Goal: Task Accomplishment & Management: Use online tool/utility

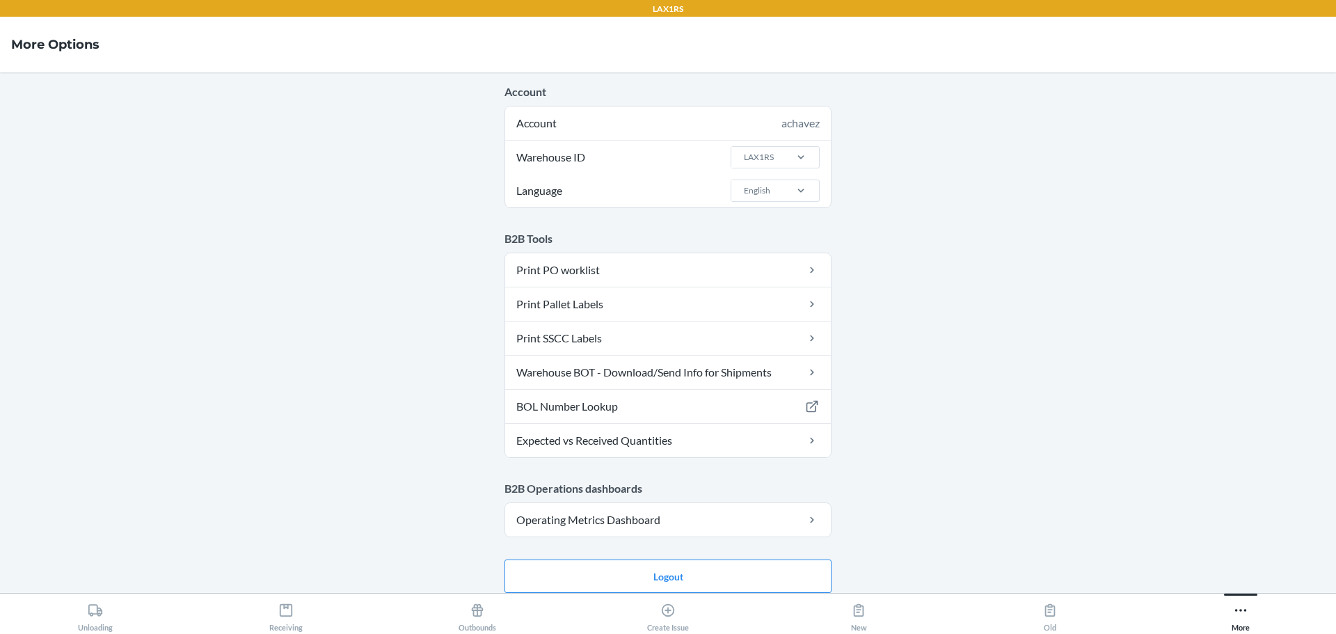
click at [1205, 612] on button "More" at bounding box center [1241, 613] width 191 height 38
click at [551, 370] on link "Warehouse BOT - Download/Send Info for Shipments" at bounding box center [668, 372] width 326 height 33
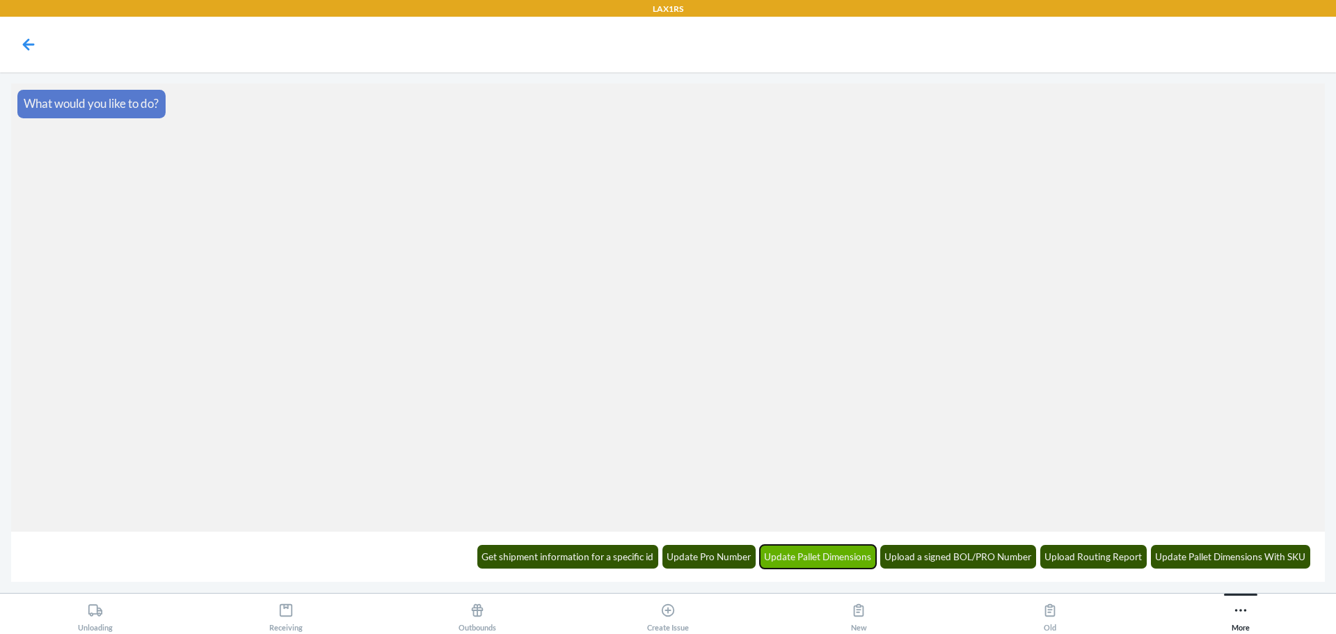
click at [780, 555] on button "Update Pallet Dimensions" at bounding box center [818, 557] width 117 height 24
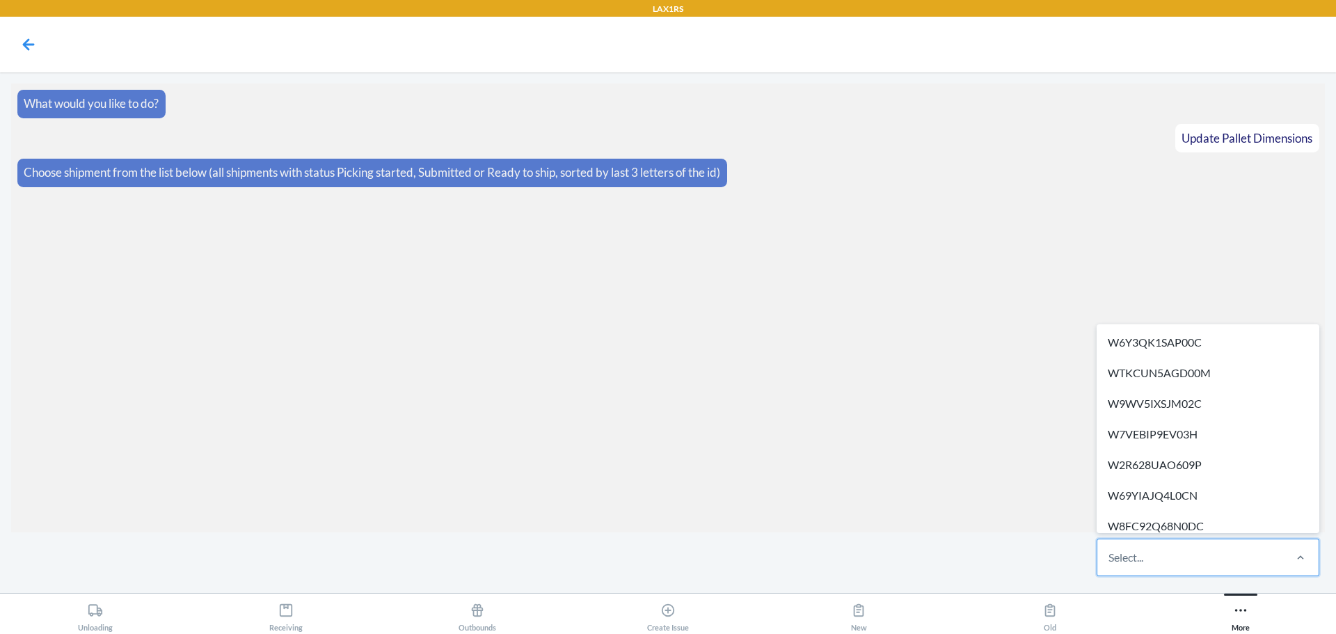
click at [1152, 551] on div "Select..." at bounding box center [1190, 557] width 185 height 36
click at [1110, 551] on input "option W6Y3QK1SAP00C focused, 1 of 314. 314 results available. Use Up and Down …" at bounding box center [1109, 557] width 1 height 17
drag, startPoint x: 1152, startPoint y: 551, endPoint x: 1226, endPoint y: 569, distance: 76.0
click at [1226, 569] on div "Select..." at bounding box center [1190, 557] width 185 height 36
click at [1110, 566] on input "option W6Y3QK1SAP00C focused, 1 of 314. 314 results available. Use Up and Down …" at bounding box center [1109, 557] width 1 height 17
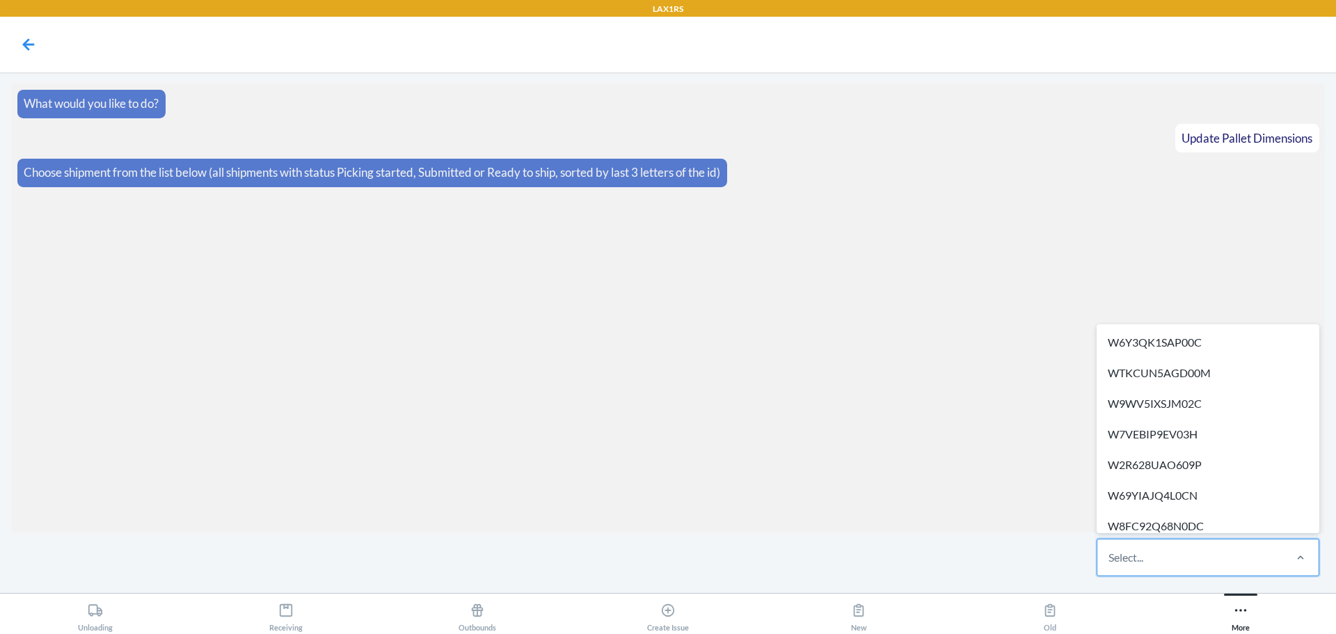
paste input "WJFIQDTJSZ57Y"
type input "WJFIQDTJSZ57Y"
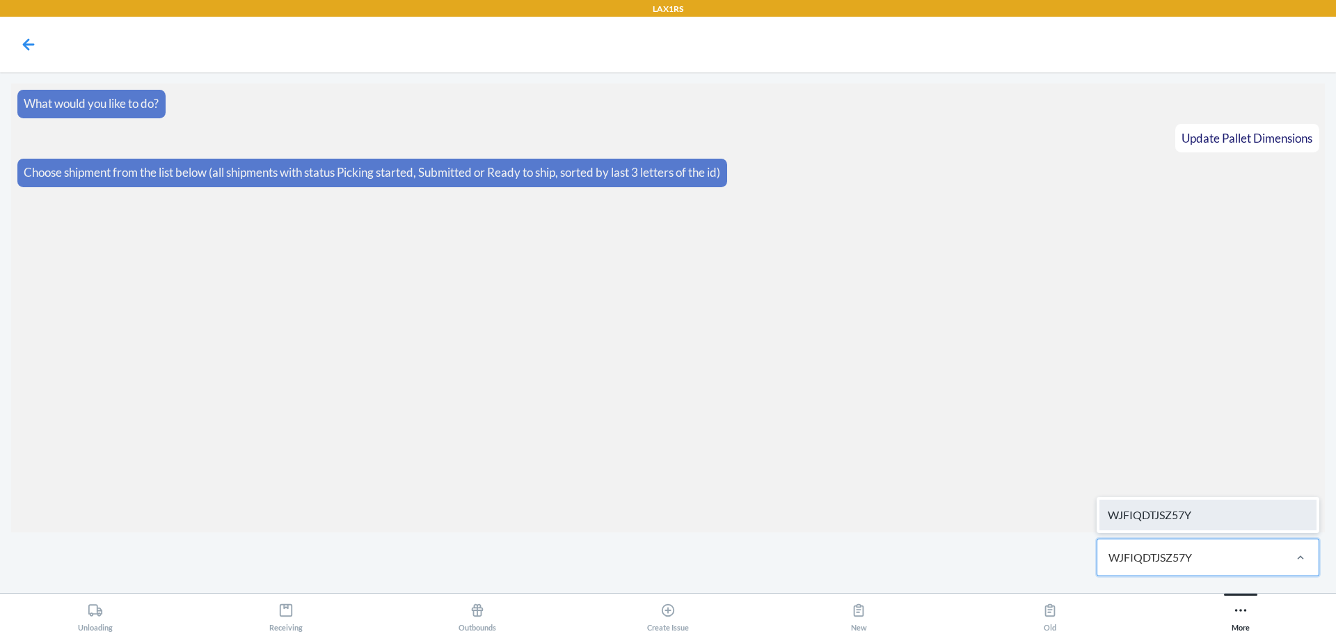
click at [1191, 524] on div "WJFIQDTJSZ57Y" at bounding box center [1208, 515] width 217 height 31
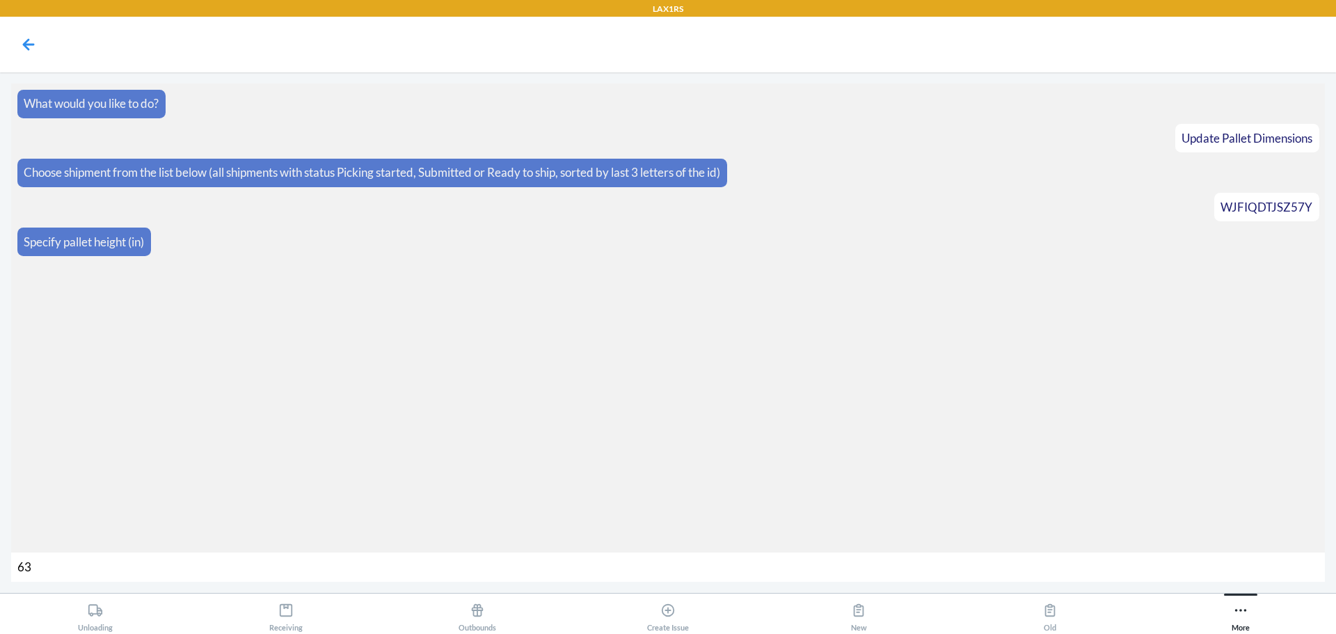
type input "6"
type input "36"
type input "358"
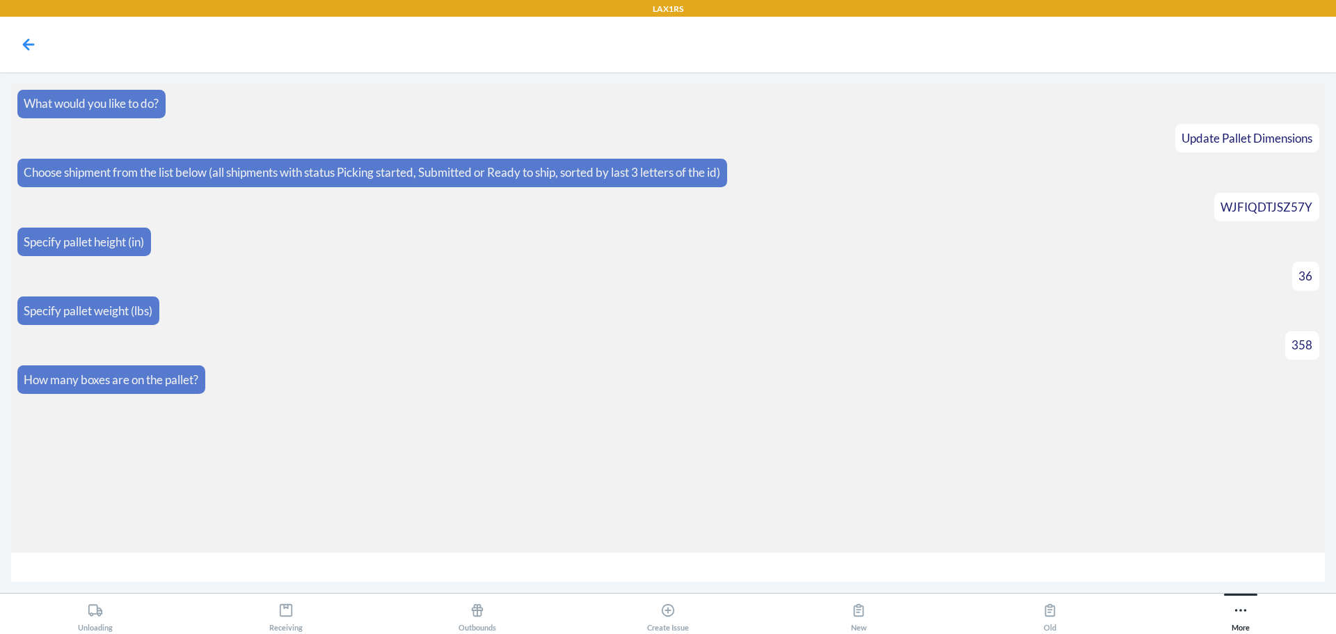
type input "7"
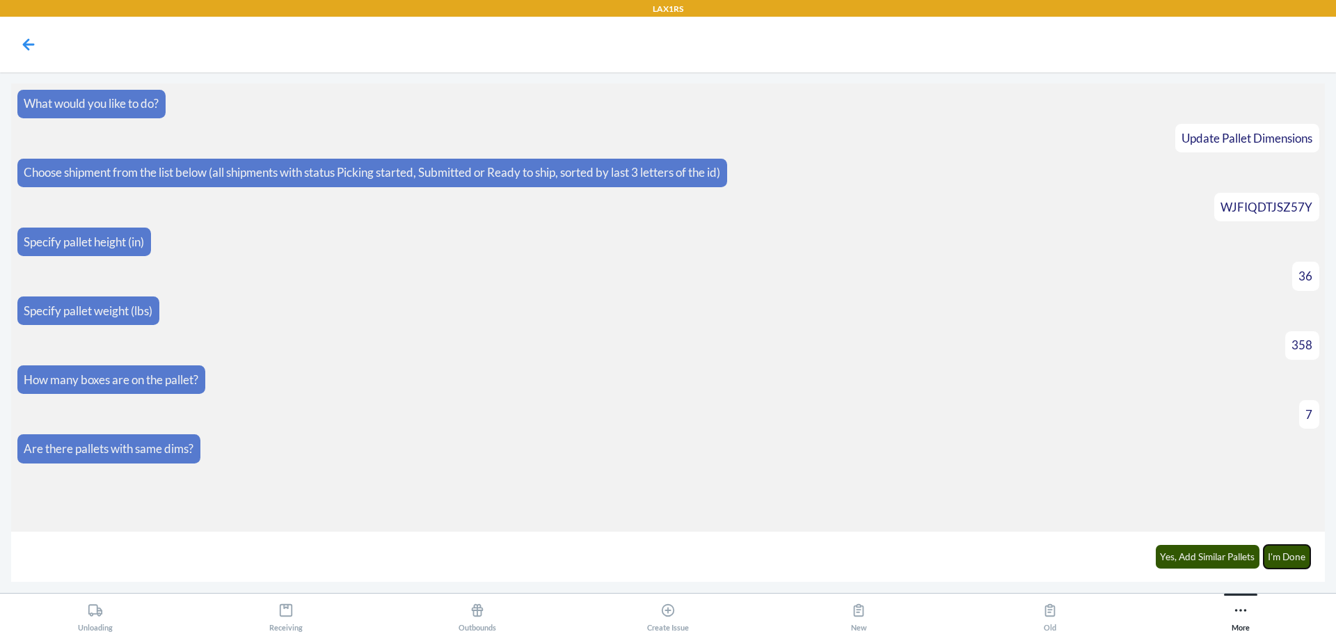
click at [1272, 567] on button "I'm Done" at bounding box center [1287, 557] width 47 height 24
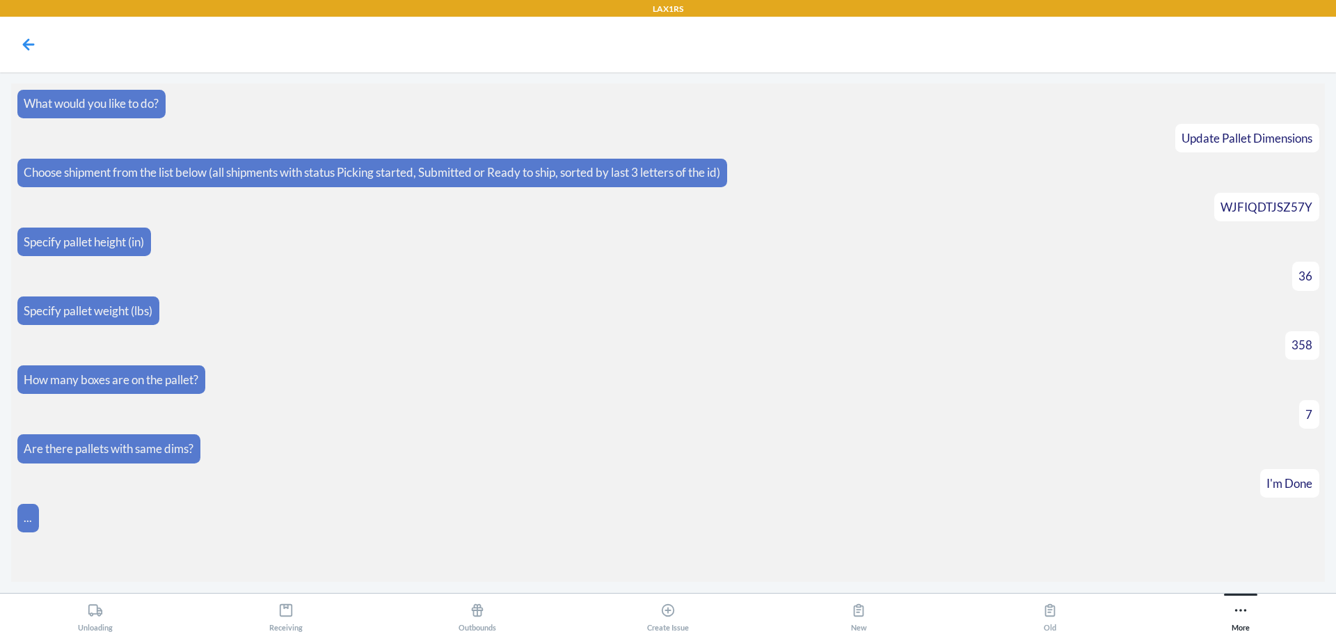
scroll to position [95, 0]
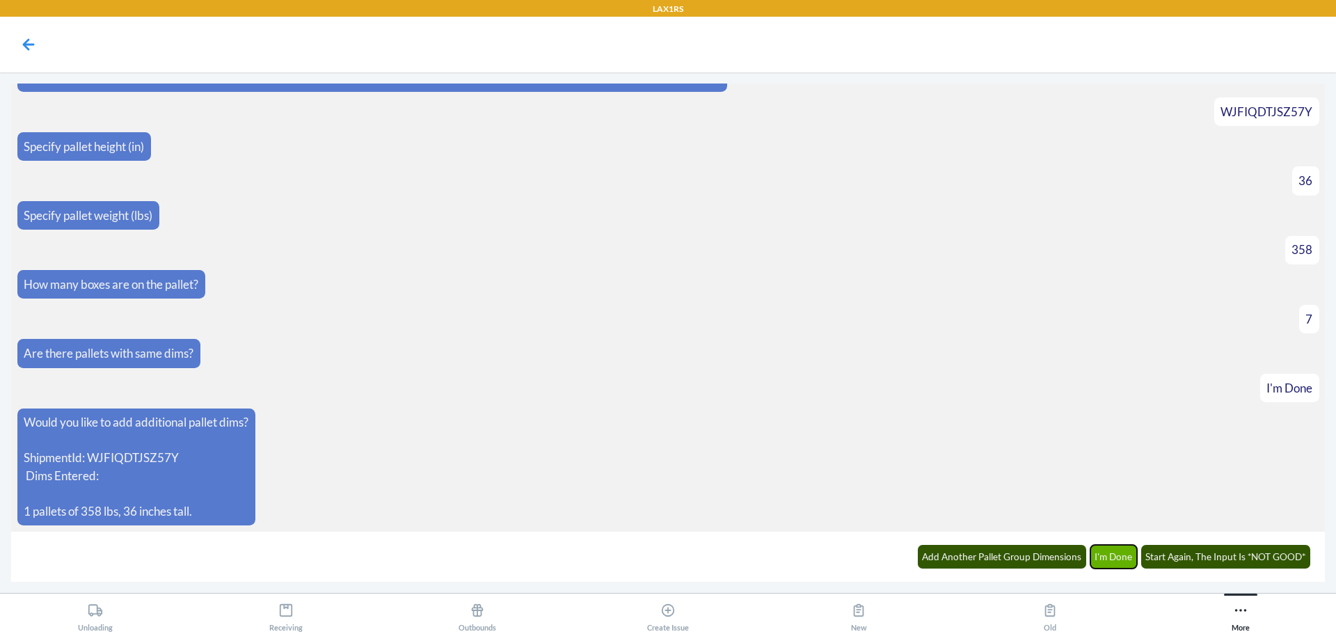
click at [1114, 567] on button "I'm Done" at bounding box center [1114, 557] width 47 height 24
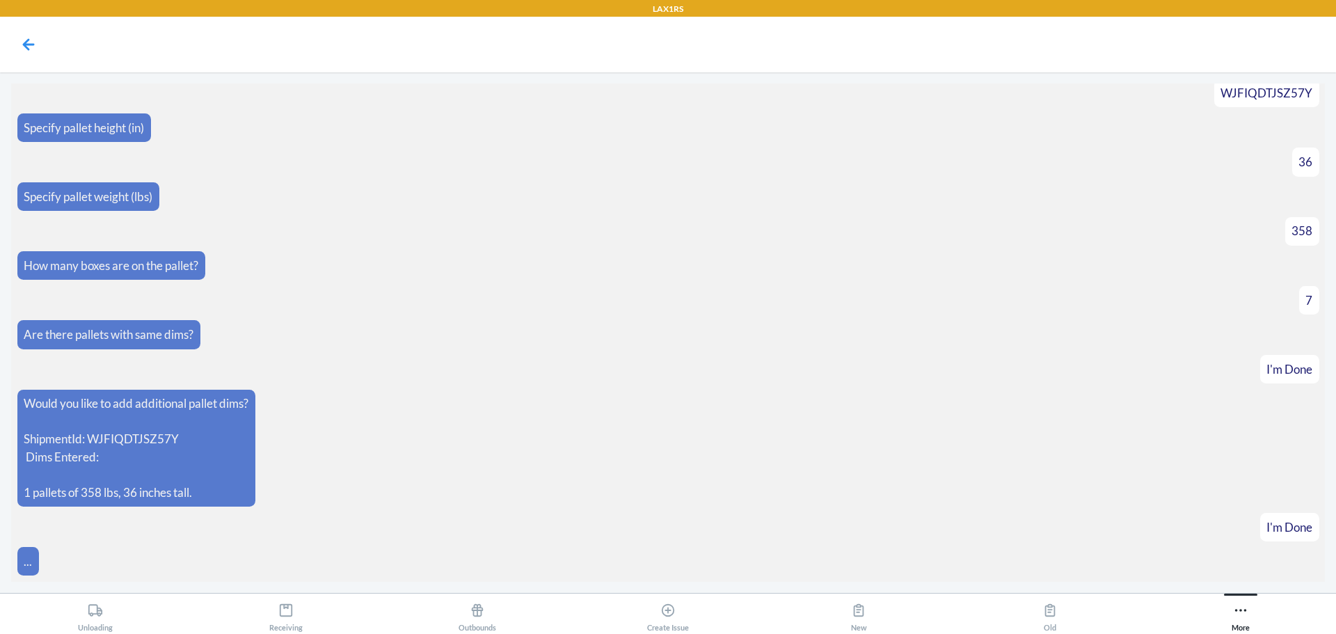
scroll to position [164, 0]
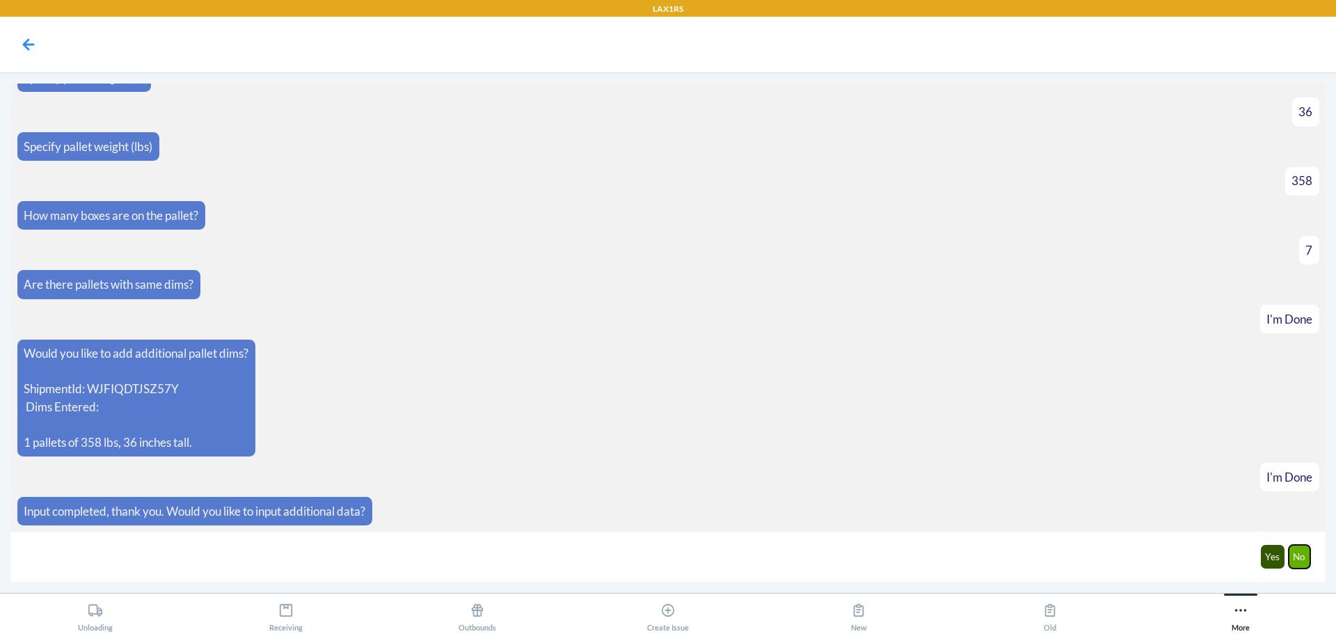
click at [1302, 551] on button "No" at bounding box center [1300, 557] width 22 height 24
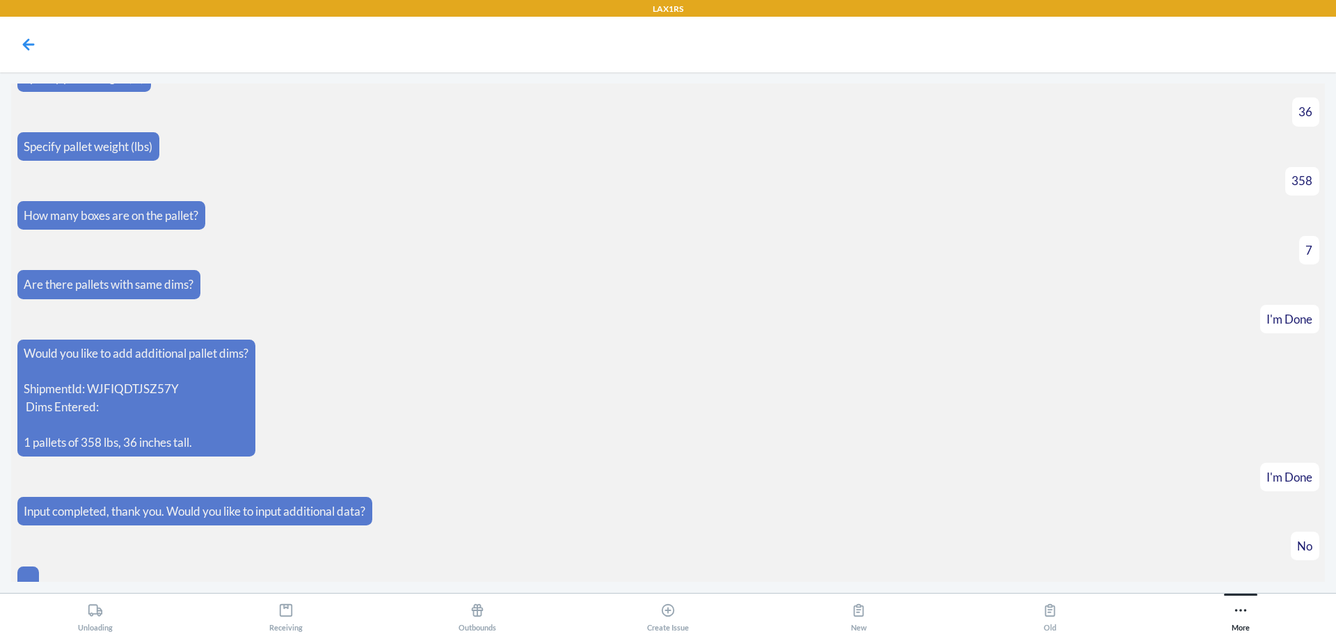
scroll to position [183, 0]
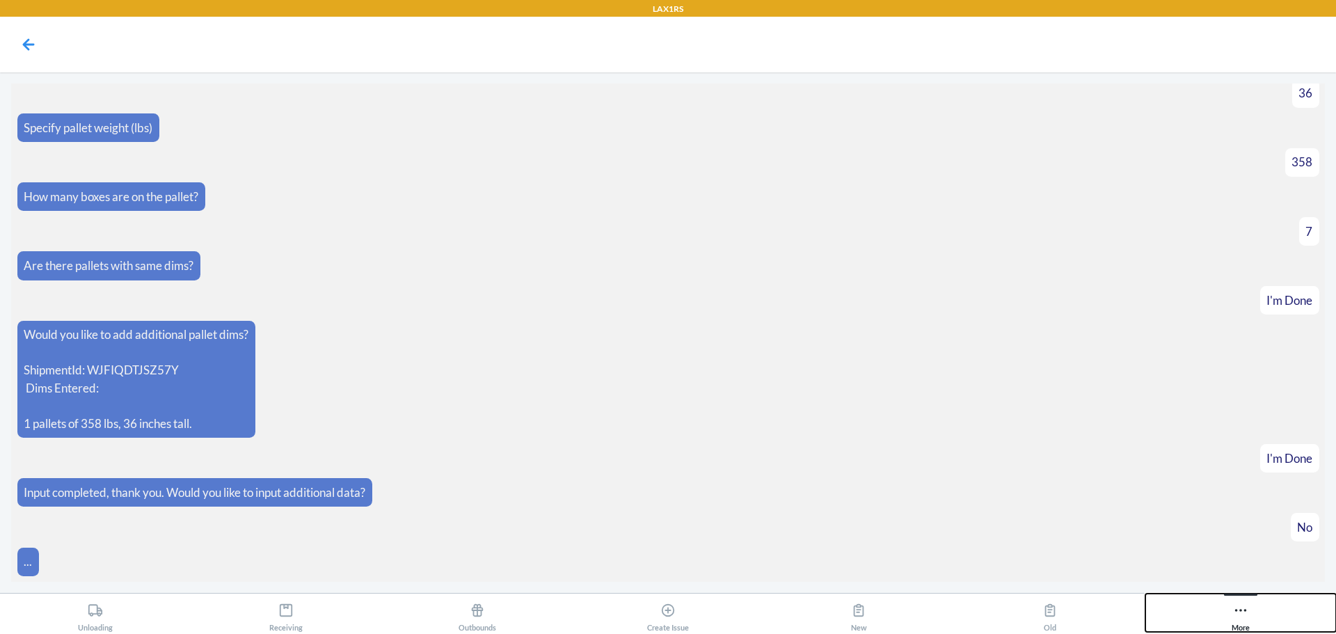
click at [1254, 618] on button "More" at bounding box center [1241, 613] width 191 height 38
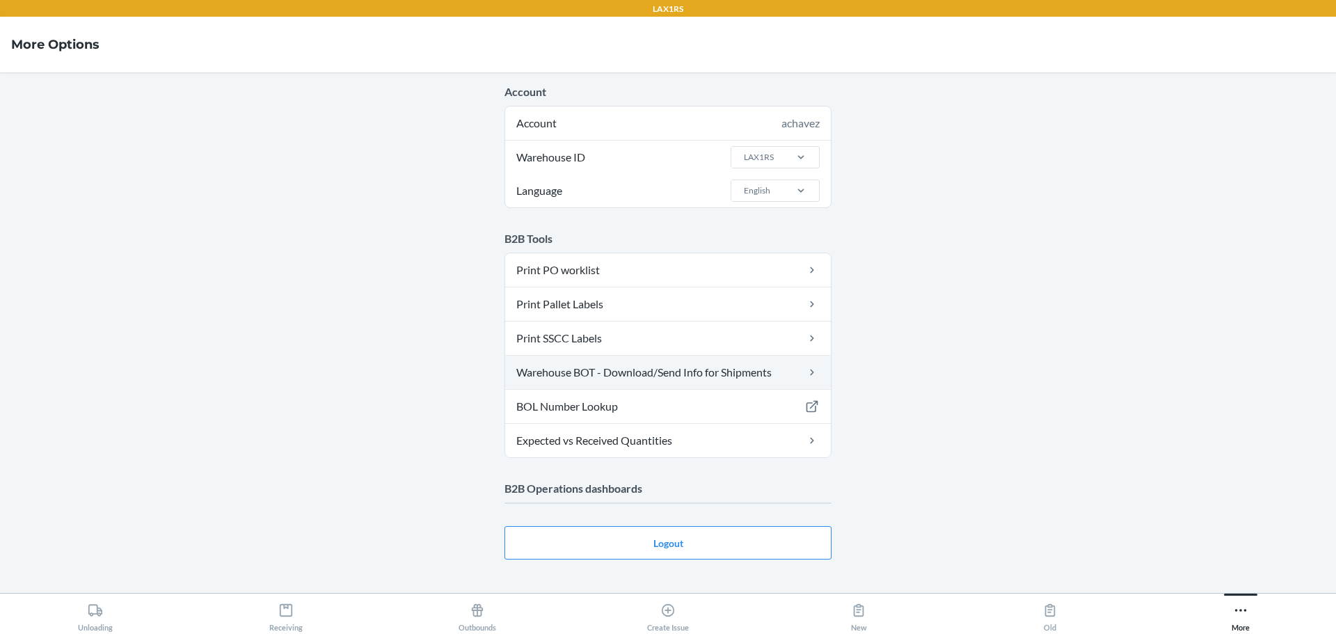
click at [737, 370] on link "Warehouse BOT - Download/Send Info for Shipments" at bounding box center [668, 372] width 326 height 33
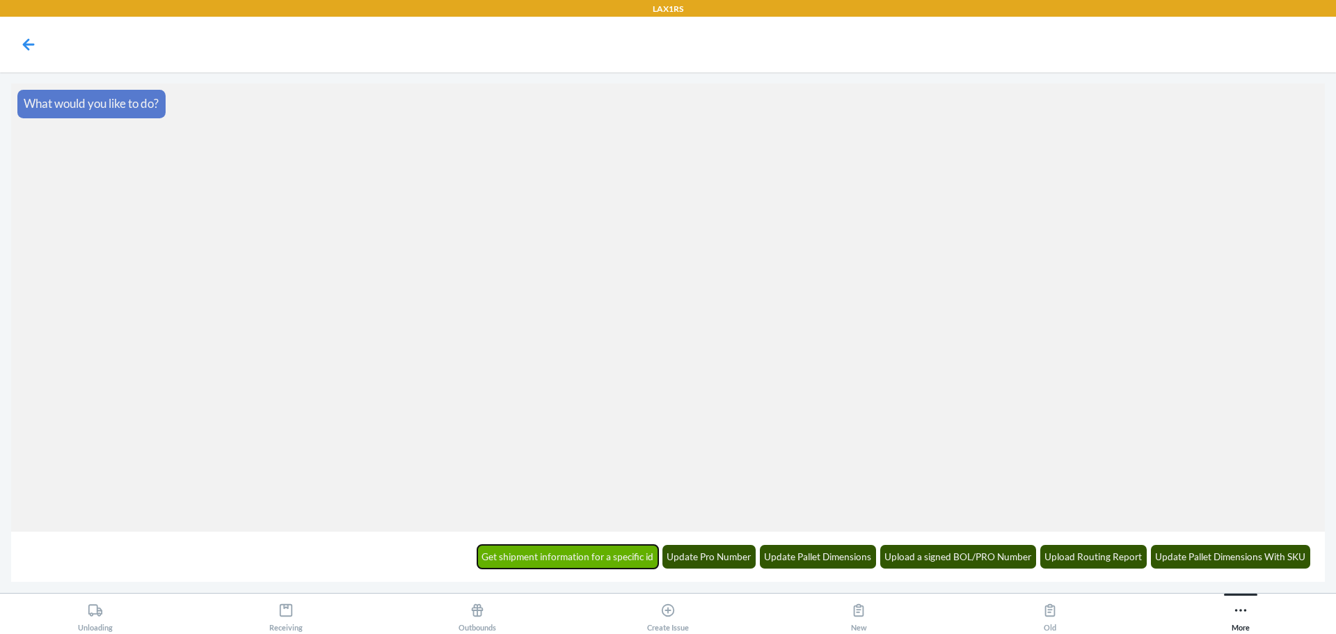
click at [596, 552] on button "Get shipment information for a specific id" at bounding box center [568, 557] width 182 height 24
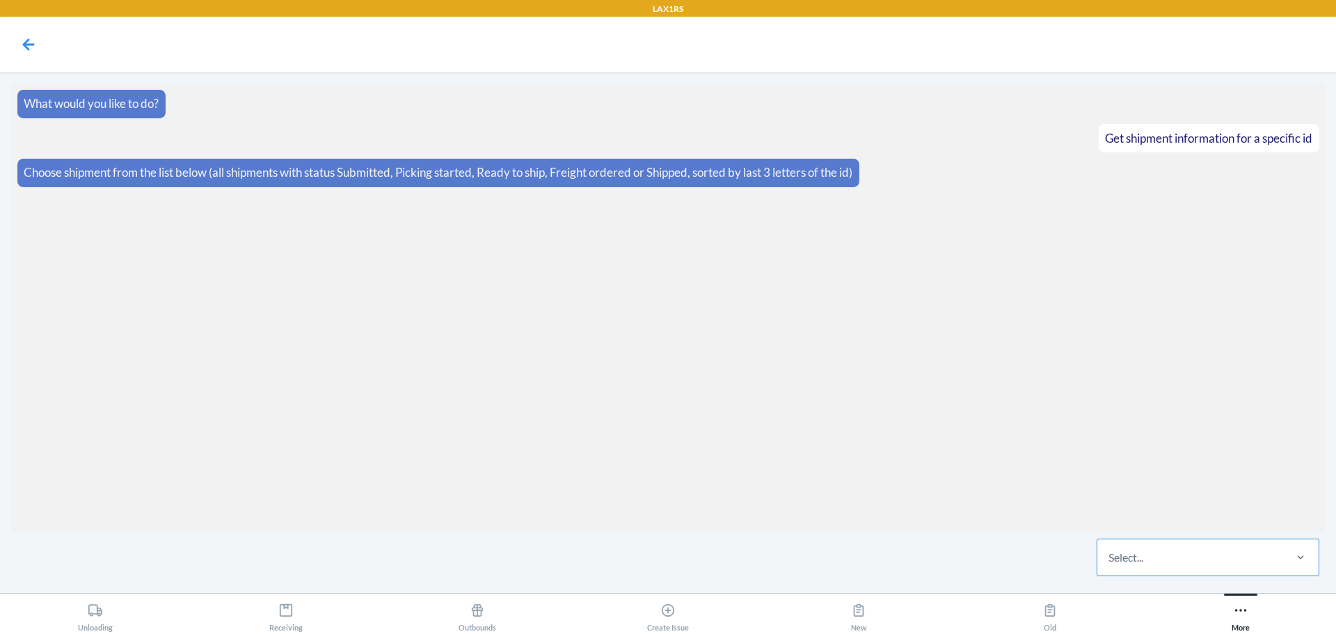
click at [1148, 552] on div "Select..." at bounding box center [1190, 557] width 185 height 36
click at [1110, 552] on input "Select..." at bounding box center [1109, 557] width 1 height 17
type input "z5y7"
click at [1144, 549] on div "z5y7" at bounding box center [1190, 557] width 185 height 36
click at [1134, 549] on input "0 results available for search term z5y7. Use Up and Down to choose options, pr…" at bounding box center [1121, 557] width 25 height 17
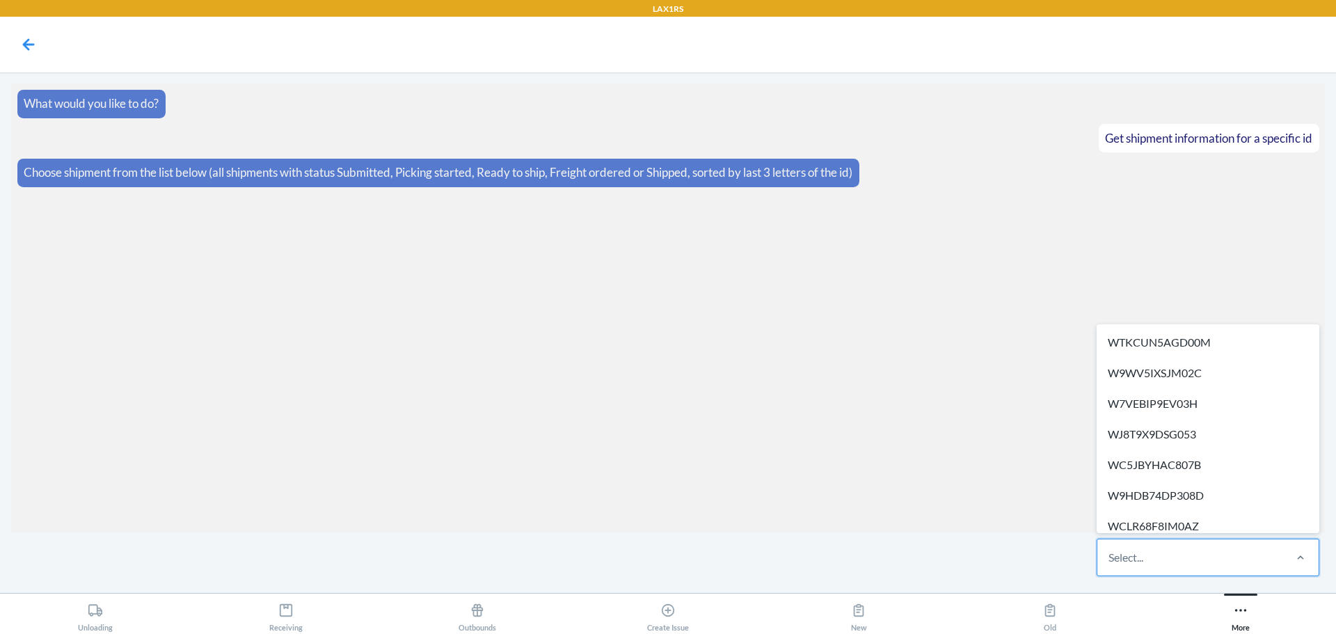
drag, startPoint x: 1133, startPoint y: 555, endPoint x: 1232, endPoint y: 551, distance: 98.9
click at [1232, 551] on div "Select..." at bounding box center [1190, 557] width 185 height 36
click at [1110, 551] on input "option WTKCUN5AGD00M focused, 1 of 625. 625 results available. Use Up and Down …" at bounding box center [1109, 557] width 1 height 17
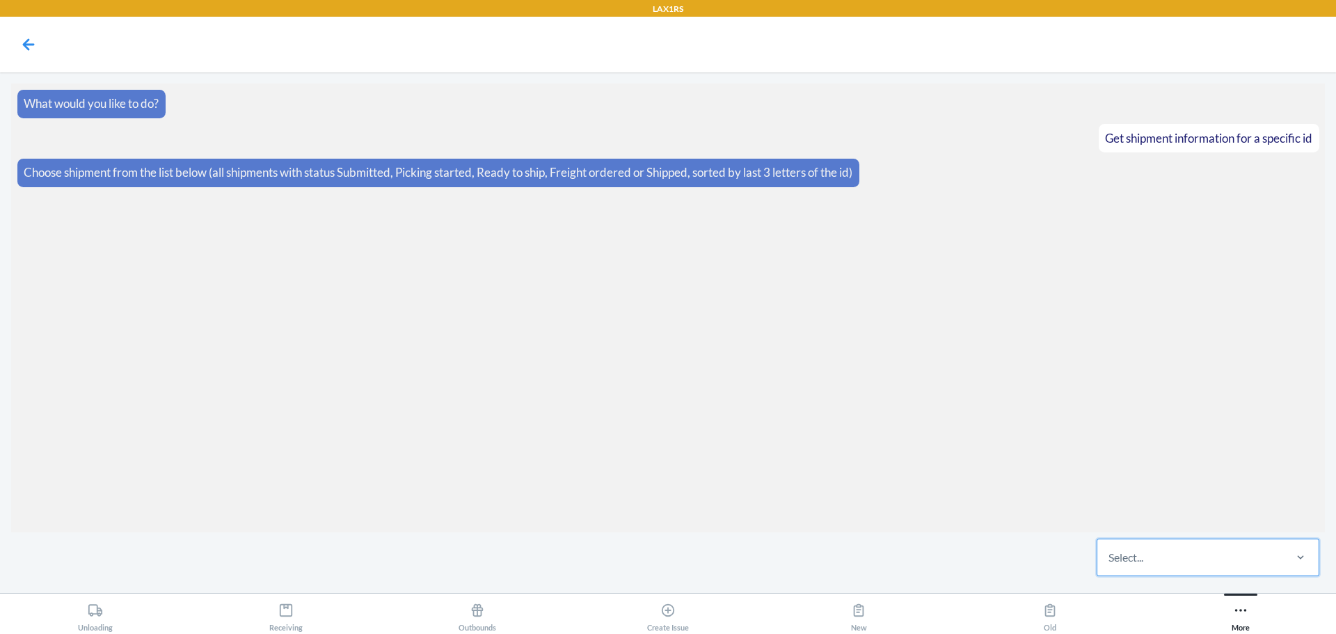
paste input "WJFIQDTJSZ57Y"
type input "WJFIQDTJSZ57Y"
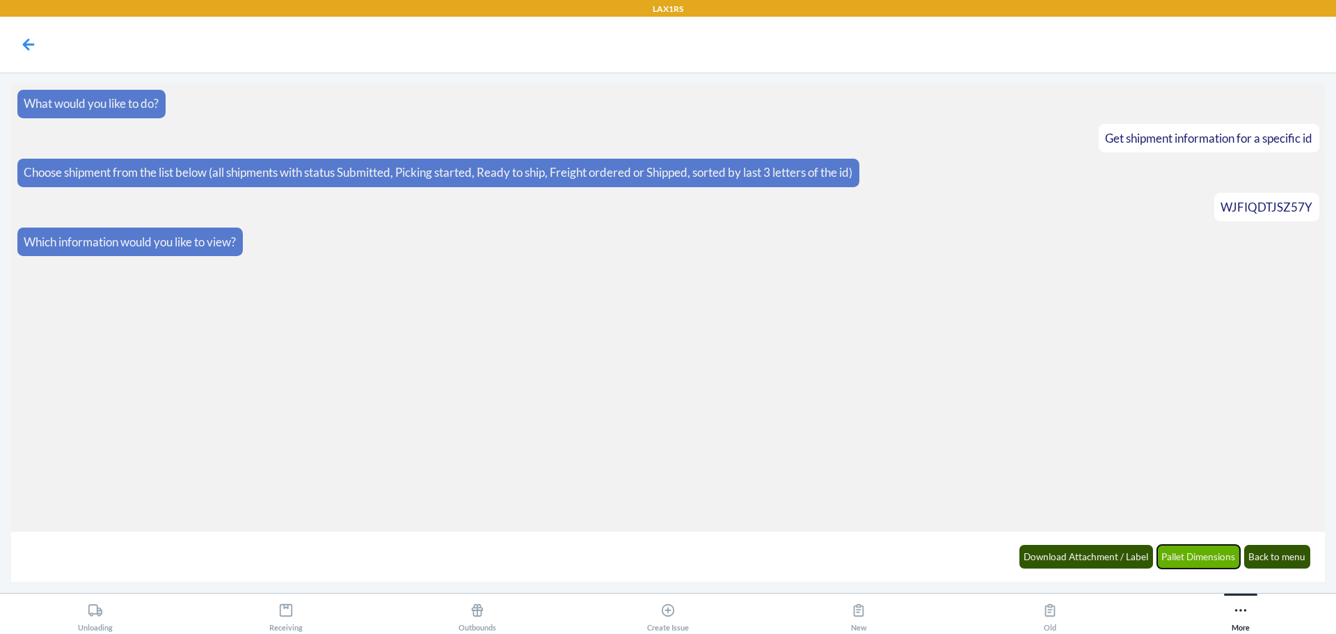
click at [1179, 553] on button "Pallet Dimensions" at bounding box center [1199, 557] width 84 height 24
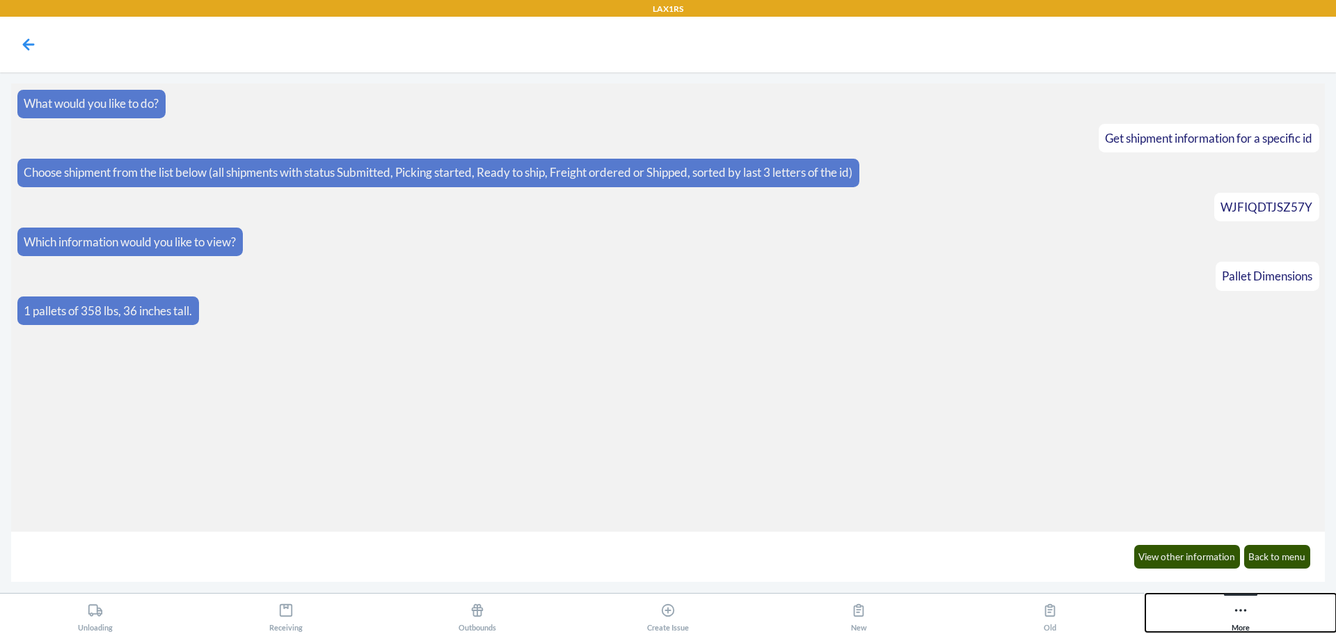
click at [1238, 624] on div "More" at bounding box center [1241, 614] width 18 height 35
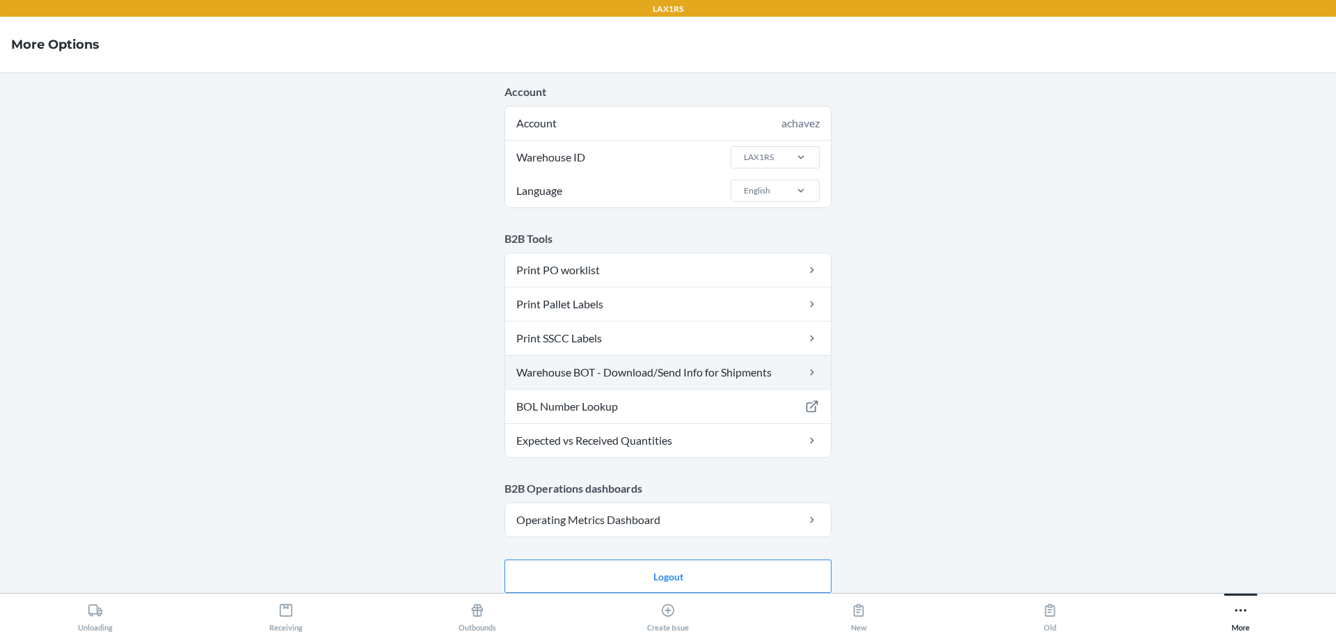
click at [658, 371] on link "Warehouse BOT - Download/Send Info for Shipments" at bounding box center [668, 372] width 326 height 33
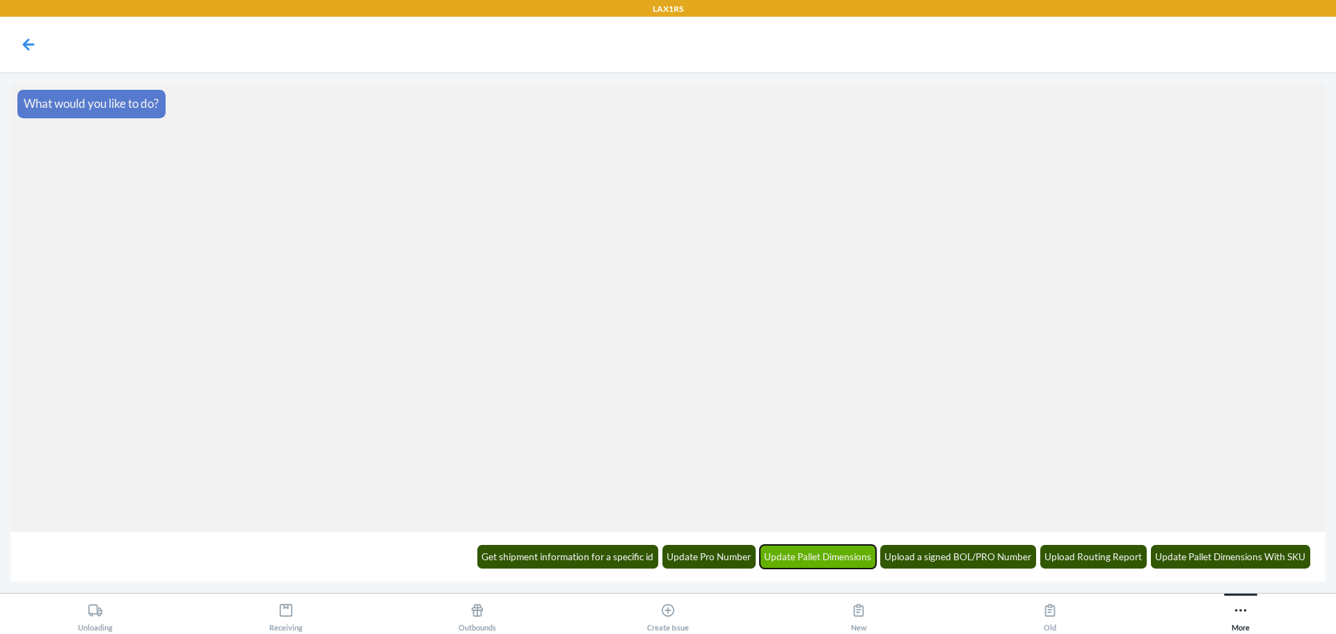
click at [811, 548] on button "Update Pallet Dimensions" at bounding box center [818, 557] width 117 height 24
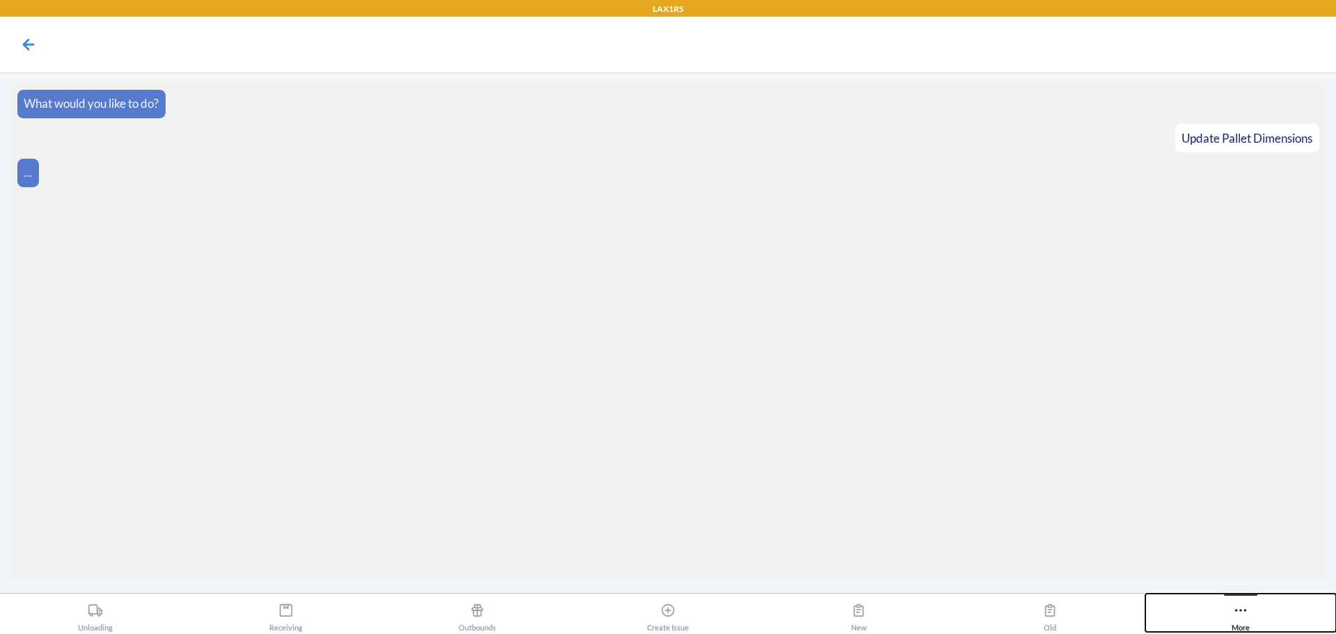
click at [1247, 609] on icon at bounding box center [1240, 610] width 15 height 15
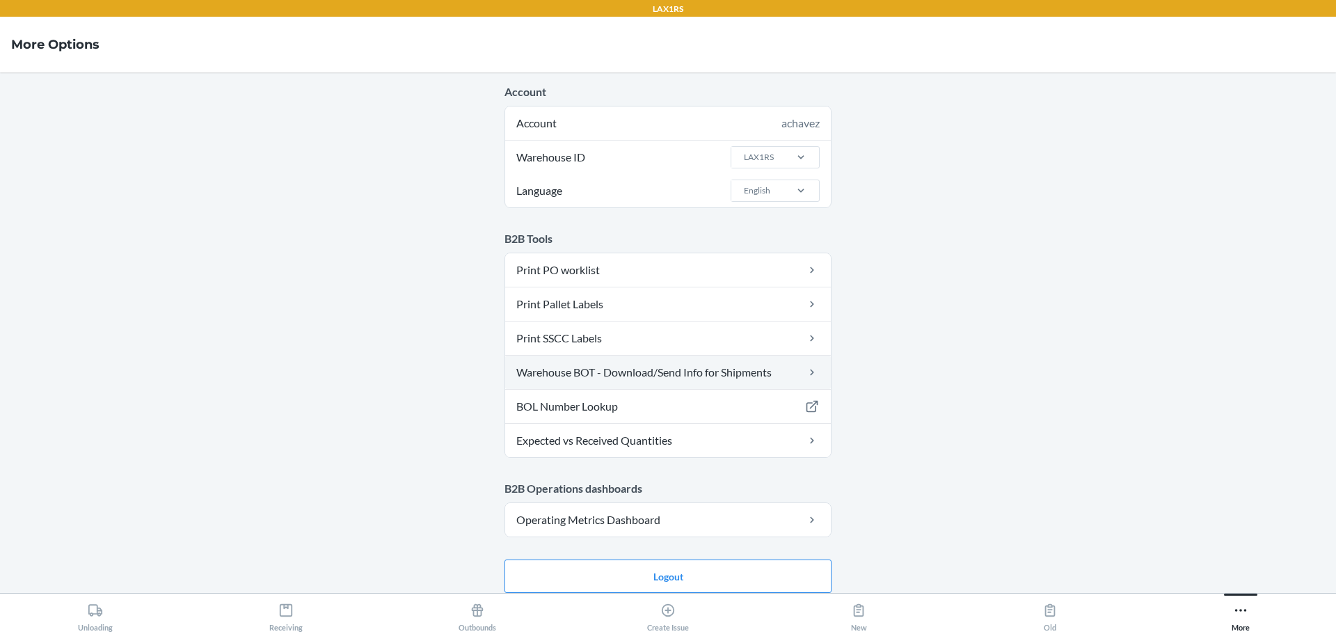
click at [679, 373] on link "Warehouse BOT - Download/Send Info for Shipments" at bounding box center [668, 372] width 326 height 33
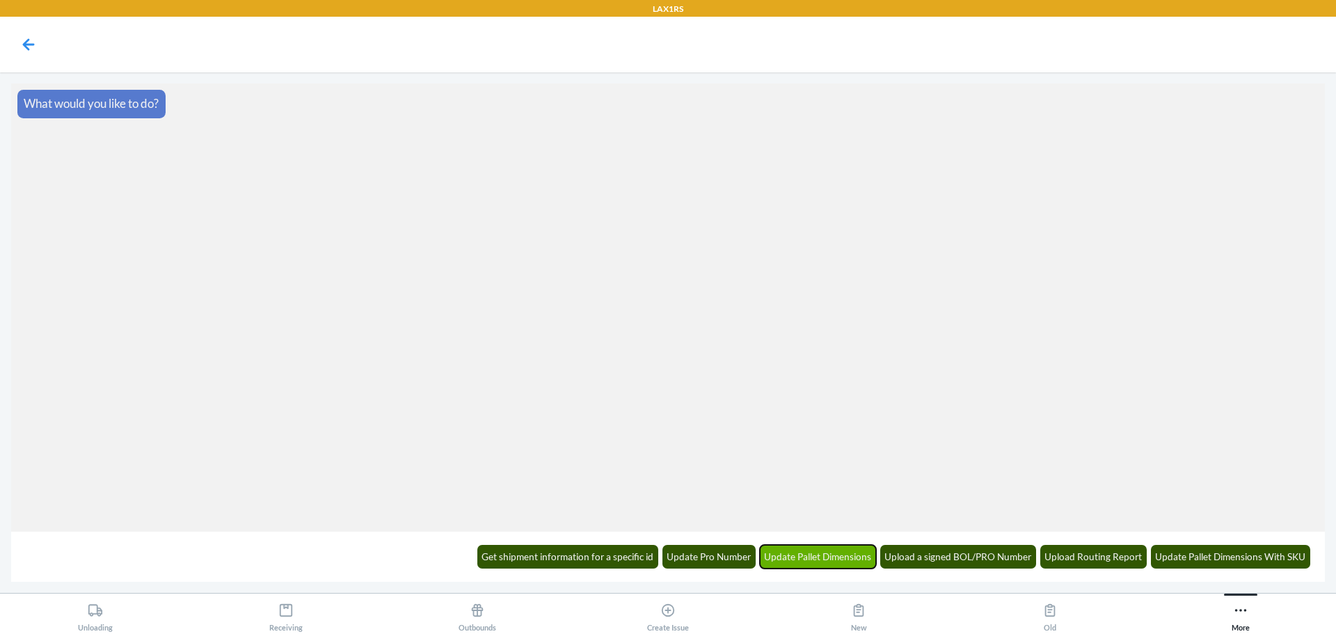
click at [804, 546] on button "Update Pallet Dimensions" at bounding box center [818, 557] width 117 height 24
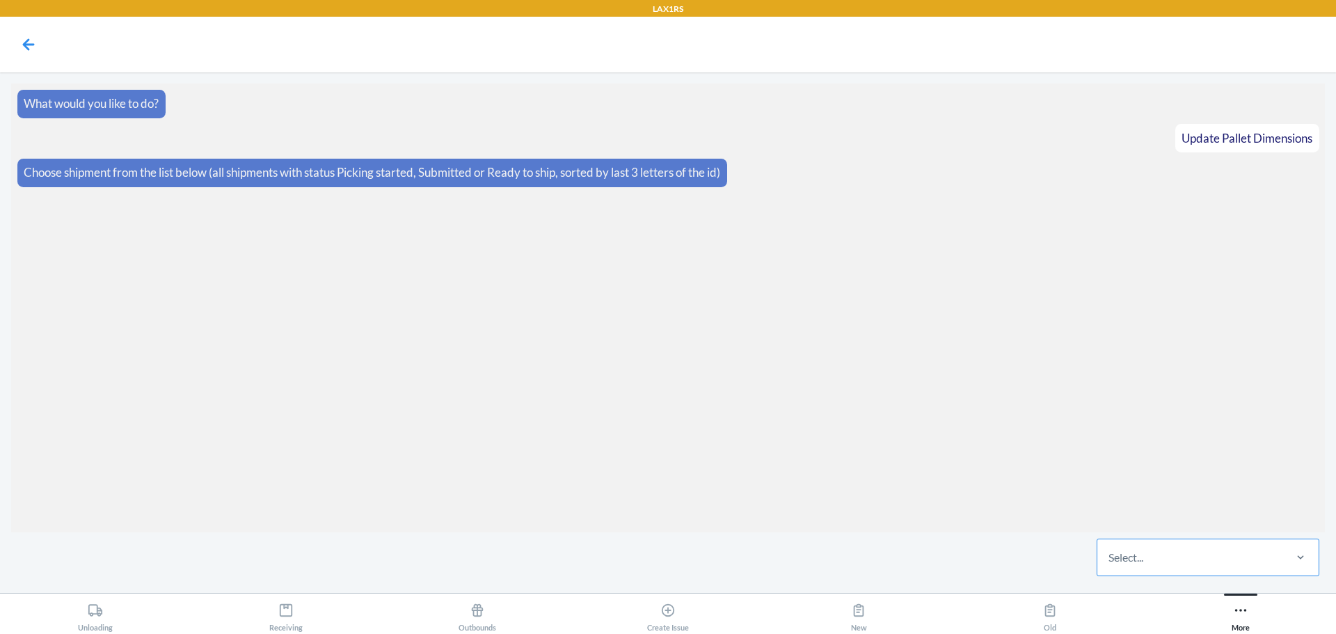
click at [1133, 552] on div "Select..." at bounding box center [1126, 557] width 35 height 17
click at [1110, 552] on input "Select..." at bounding box center [1109, 557] width 1 height 17
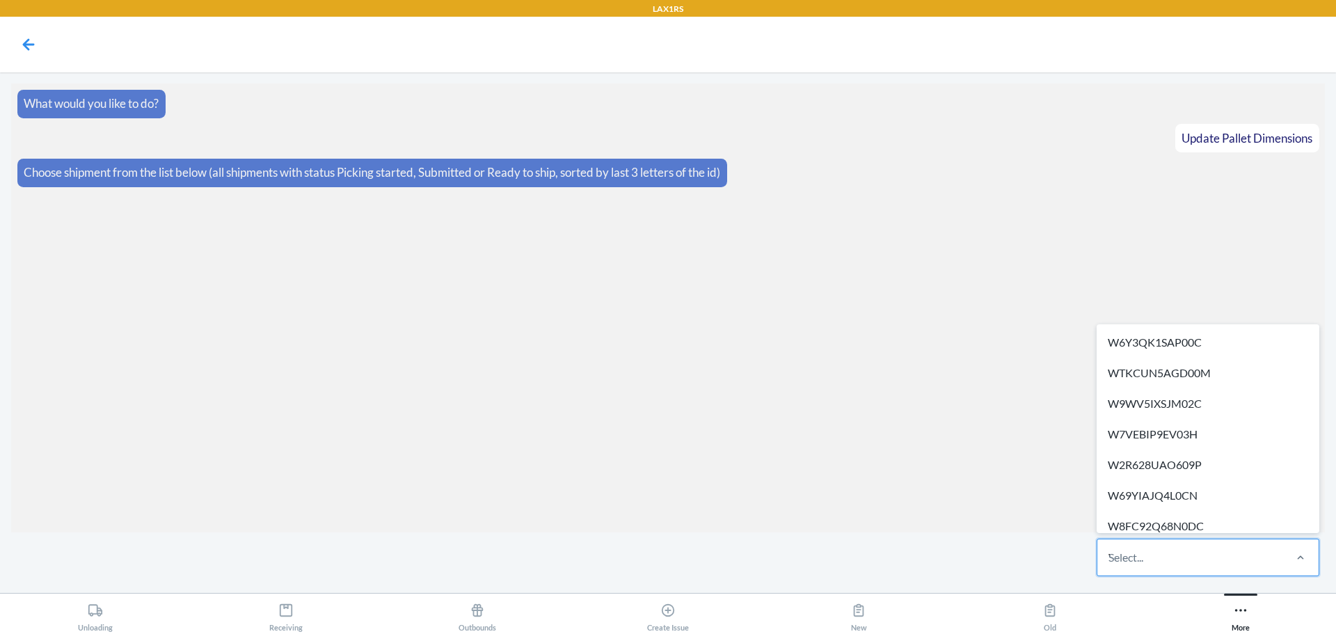
type input "W9U86Z8UQTTLI"
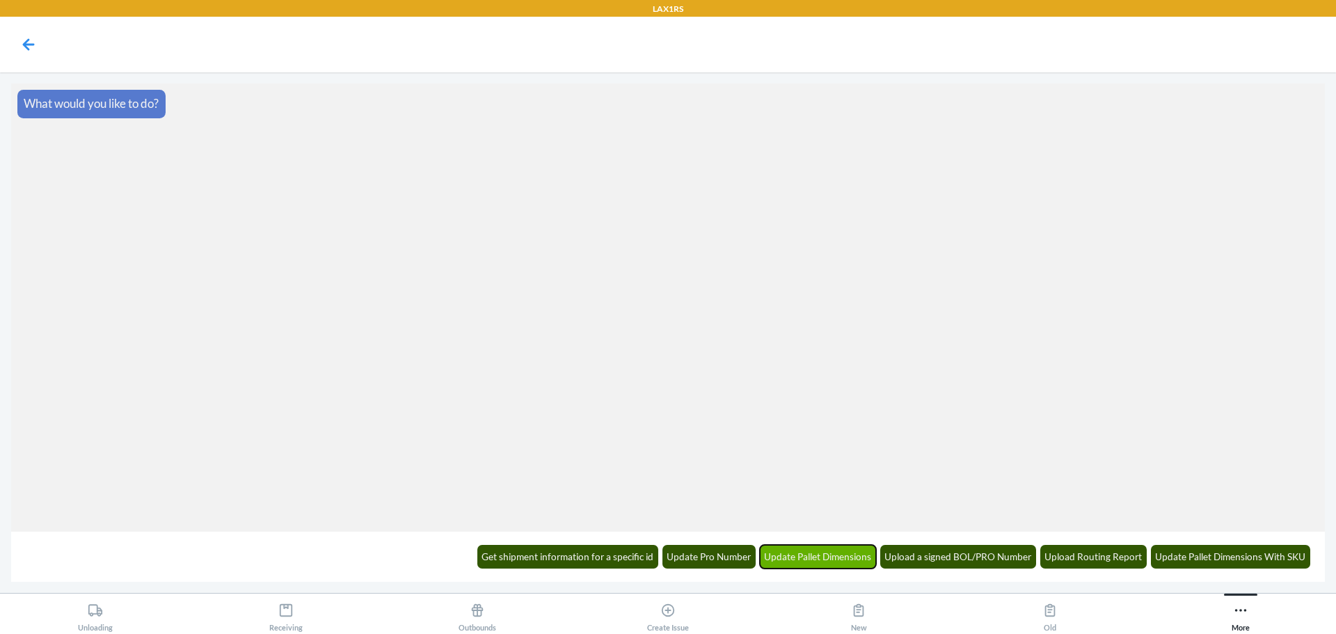
click at [833, 567] on button "Update Pallet Dimensions" at bounding box center [818, 557] width 117 height 24
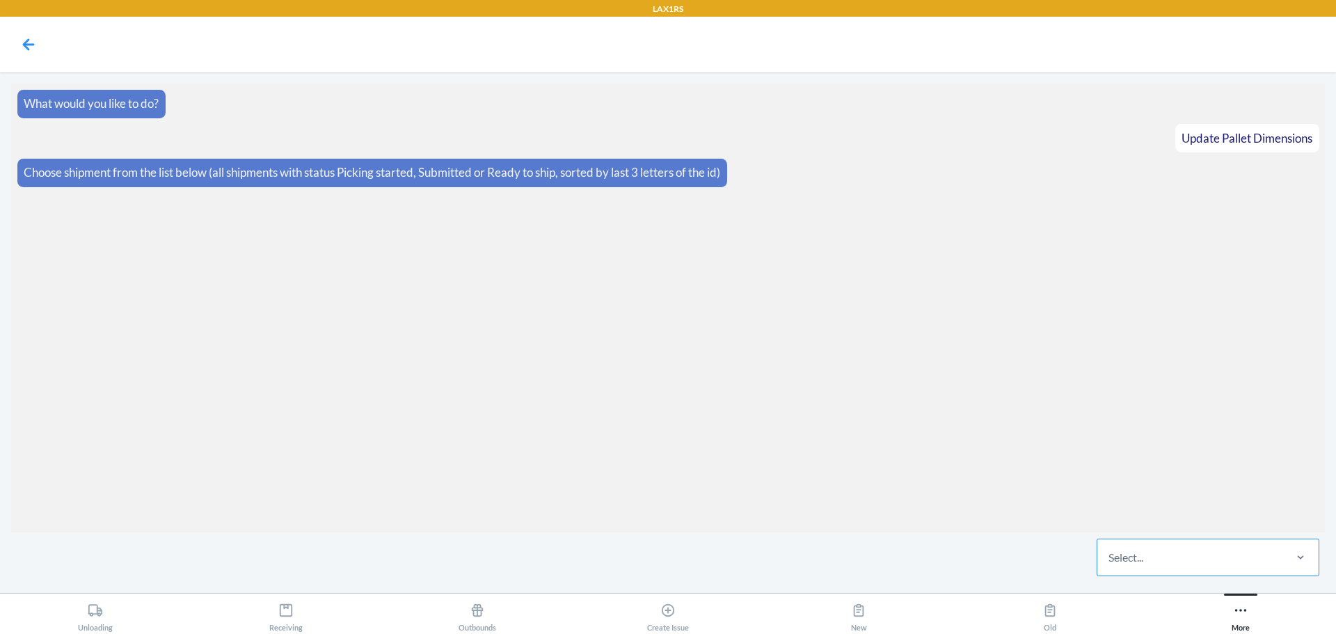
click at [1148, 543] on div "Select..." at bounding box center [1190, 557] width 185 height 36
click at [1110, 549] on input "Select..." at bounding box center [1109, 557] width 1 height 17
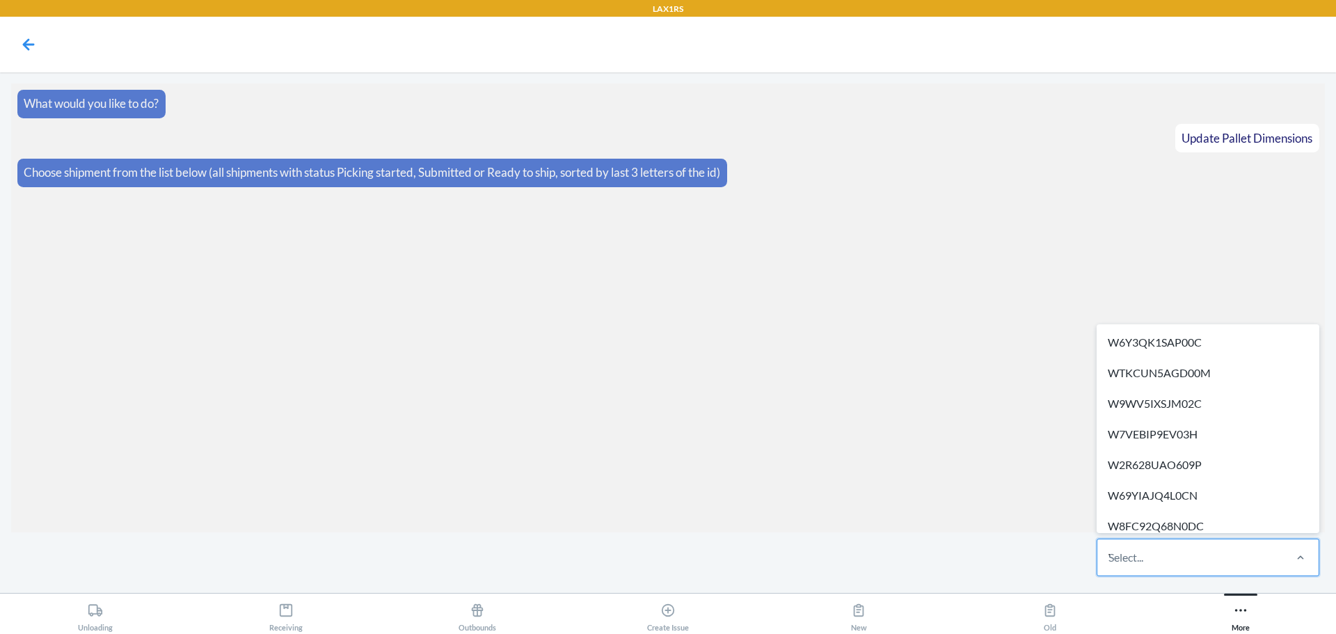
type input "W9U86Z8UQTTLI"
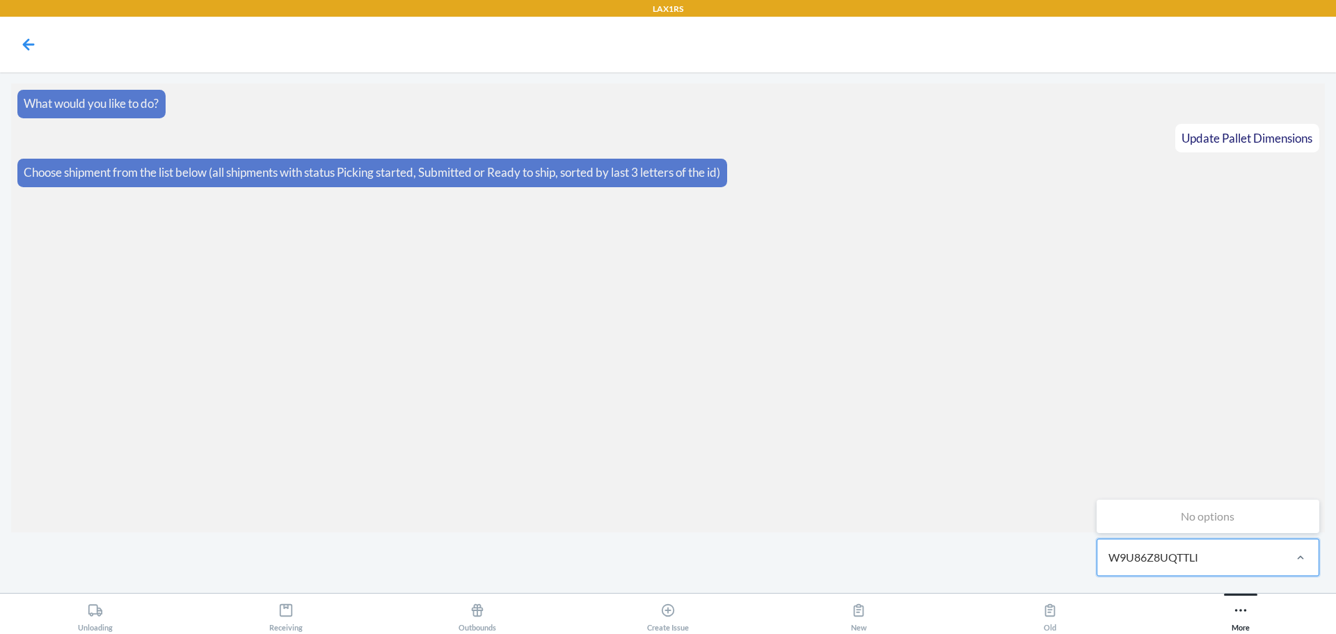
click at [1153, 503] on div "No options" at bounding box center [1208, 517] width 217 height 28
click at [1153, 549] on input "W9U86Z8UQTTLI" at bounding box center [1155, 557] width 93 height 17
